Goal: Task Accomplishment & Management: Manage account settings

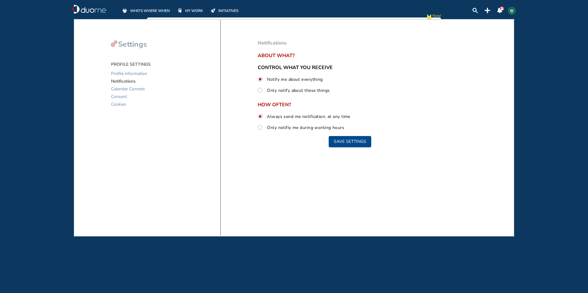
click at [158, 11] on span "WHO'S WHERE WHEN" at bounding box center [150, 11] width 40 height 6
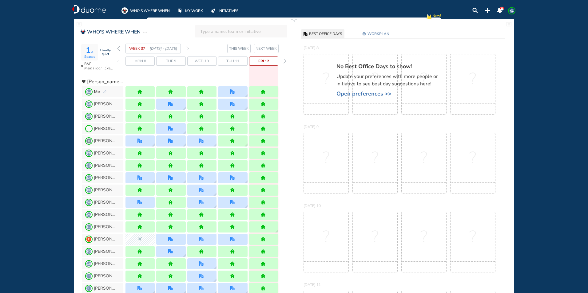
click at [187, 49] on img "forward week" at bounding box center [187, 48] width 3 height 5
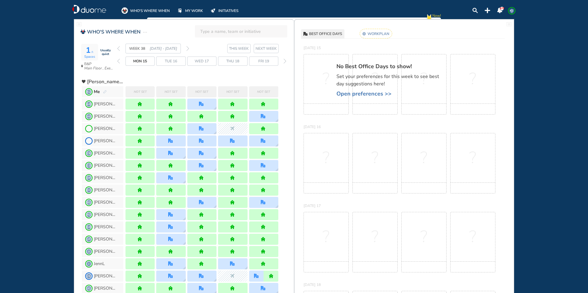
click at [104, 92] on img "pen-edit" at bounding box center [105, 92] width 4 height 4
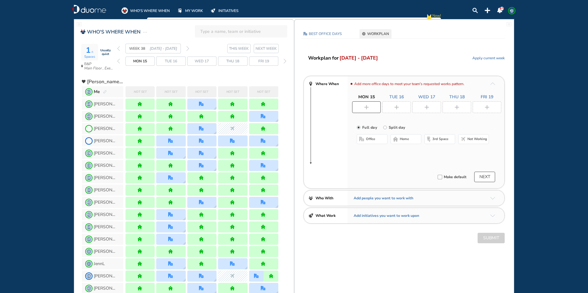
click at [403, 140] on span "home" at bounding box center [404, 139] width 9 height 5
click at [373, 139] on span "office" at bounding box center [370, 139] width 9 height 5
click at [385, 128] on input "Split day" at bounding box center [389, 131] width 12 height 12
radio input "true"
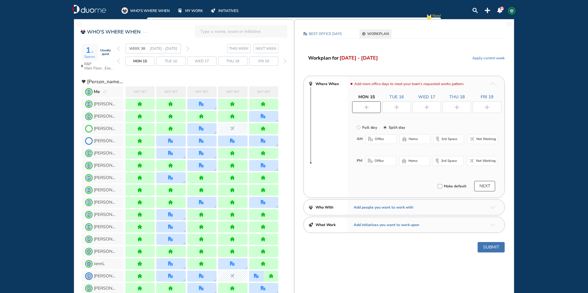
click at [382, 137] on span "office" at bounding box center [379, 139] width 9 height 5
click at [386, 152] on button "Select location" at bounding box center [381, 151] width 25 height 6
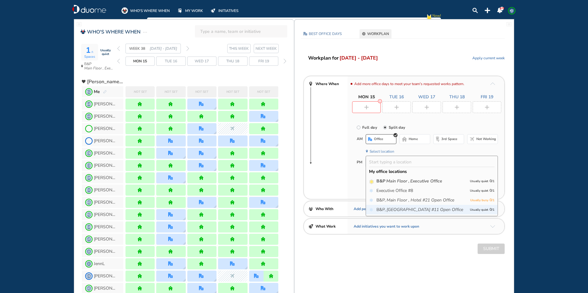
click at [425, 210] on icon "[GEOGRAPHIC_DATA] #11 Open Office" at bounding box center [424, 210] width 77 height 6
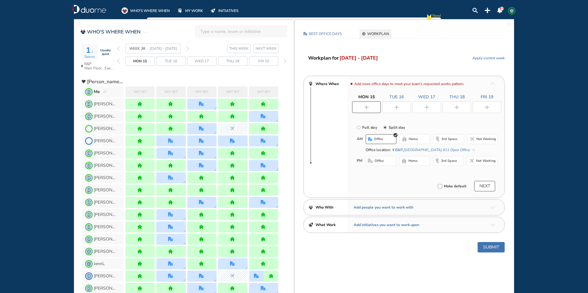
click at [419, 159] on button "home" at bounding box center [414, 161] width 31 height 10
click at [384, 127] on input "Split day" at bounding box center [389, 131] width 12 height 12
click at [365, 106] on div at bounding box center [359, 107] width 14 height 11
click at [359, 128] on input "Full day" at bounding box center [362, 131] width 12 height 12
radio input "true"
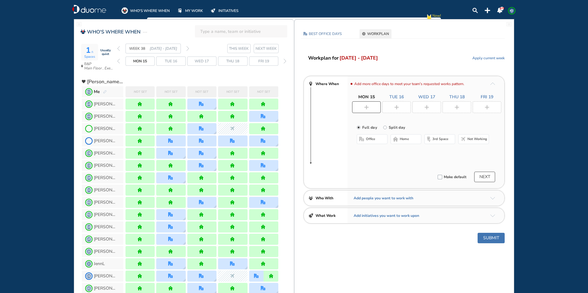
click at [370, 142] on button "office" at bounding box center [371, 139] width 31 height 10
click at [403, 138] on span "home" at bounding box center [404, 139] width 9 height 5
click at [396, 105] on img "plus-rounded-bdbdbd" at bounding box center [396, 107] width 5 height 5
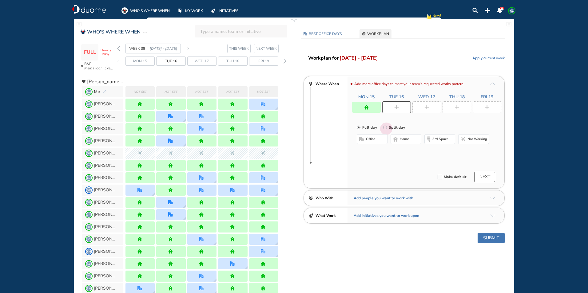
click at [385, 128] on input "Split day" at bounding box center [389, 131] width 12 height 12
radio input "true"
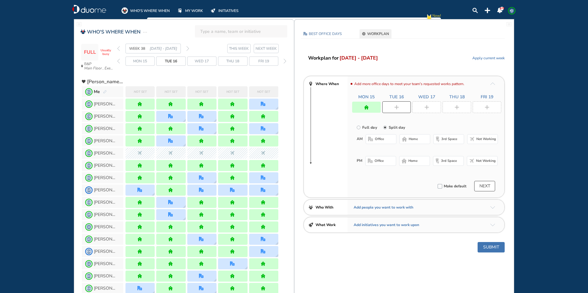
click at [383, 139] on span "office" at bounding box center [379, 139] width 9 height 5
click at [385, 151] on button "Select location" at bounding box center [381, 151] width 25 height 6
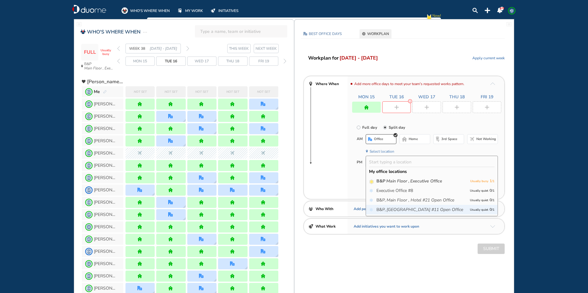
click at [432, 209] on icon "[GEOGRAPHIC_DATA] #11 Open Office" at bounding box center [424, 210] width 77 height 6
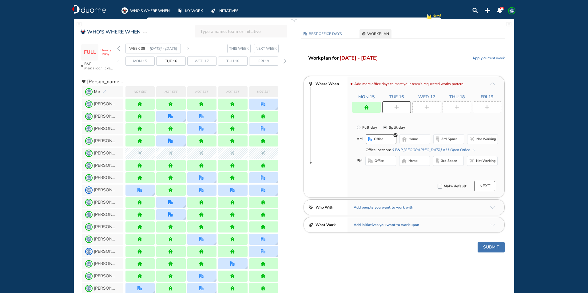
click at [410, 161] on span "home" at bounding box center [412, 161] width 9 height 5
click at [427, 106] on img "plus-rounded-bdbdbd" at bounding box center [426, 107] width 5 height 5
radio input "true"
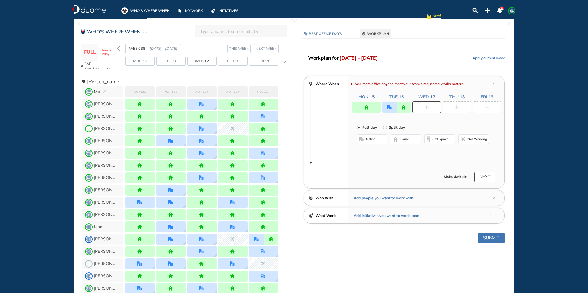
click at [404, 142] on button "home" at bounding box center [405, 139] width 31 height 10
click at [457, 104] on div at bounding box center [456, 107] width 29 height 12
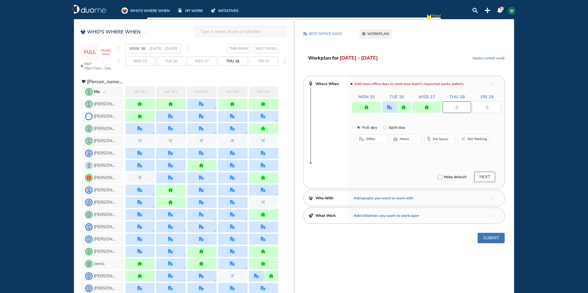
click at [384, 127] on input "Split day" at bounding box center [389, 131] width 12 height 12
radio input "true"
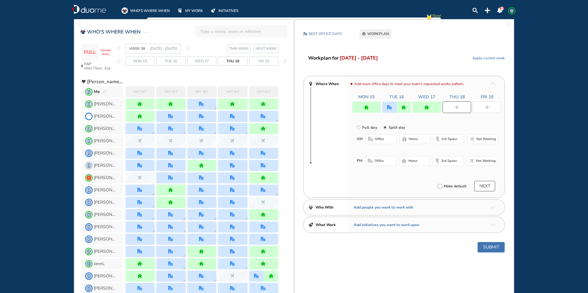
click at [411, 138] on span "home" at bounding box center [412, 139] width 9 height 5
click at [380, 161] on span "office" at bounding box center [378, 161] width 9 height 5
click at [380, 171] on button "Select location" at bounding box center [381, 173] width 25 height 6
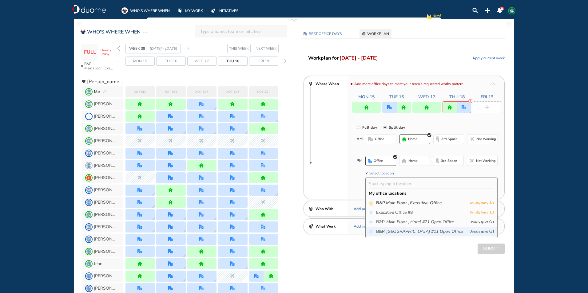
click at [395, 230] on icon "[GEOGRAPHIC_DATA] #11 Open Office" at bounding box center [424, 232] width 77 height 6
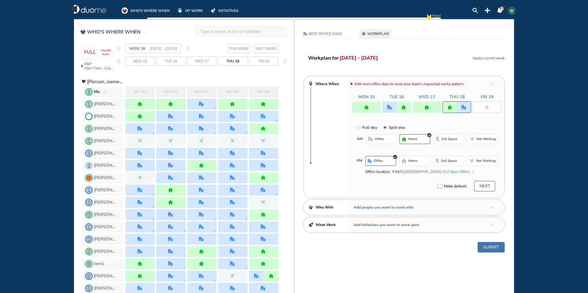
click at [488, 107] on img "plus-rounded-bdbdbd" at bounding box center [486, 107] width 5 height 5
radio input "true"
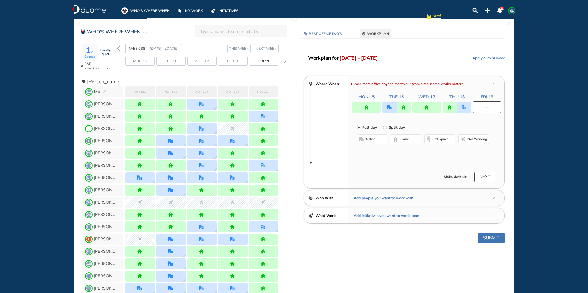
click at [403, 139] on span "home" at bounding box center [404, 139] width 9 height 5
click at [490, 236] on button "Submit" at bounding box center [490, 238] width 27 height 10
